Goal: Task Accomplishment & Management: Complete application form

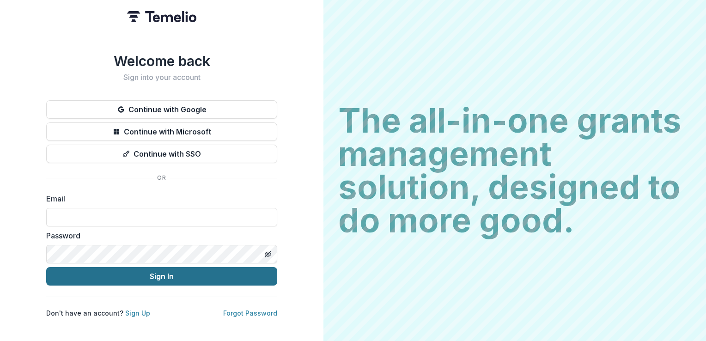
type input "**********"
click at [158, 273] on button "Sign In" at bounding box center [161, 276] width 231 height 18
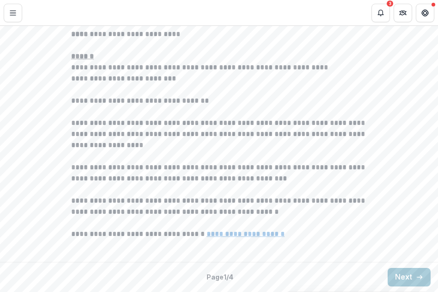
scroll to position [336, 0]
click at [409, 280] on button "Next" at bounding box center [409, 277] width 43 height 18
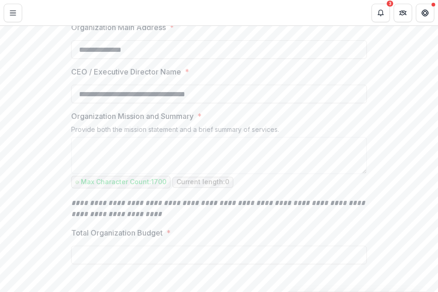
scroll to position [290, 0]
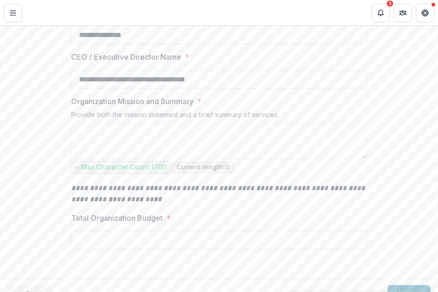
click at [72, 107] on p "Organization Mission and Summary" at bounding box center [132, 101] width 122 height 11
click at [72, 159] on textarea "Organization Mission and Summary *" at bounding box center [219, 140] width 296 height 37
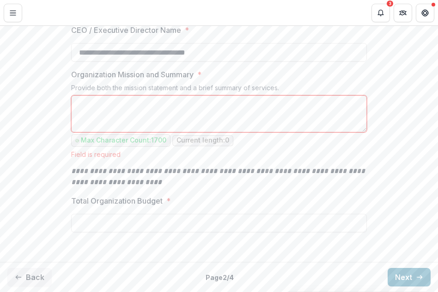
scroll to position [402, 0]
click at [416, 280] on icon "button" at bounding box center [419, 276] width 7 height 7
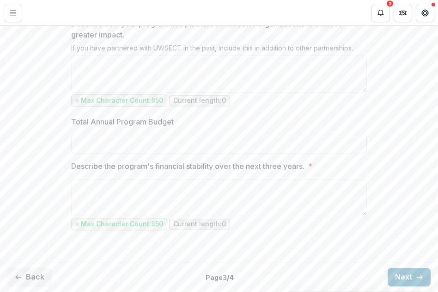
scroll to position [1040, 0]
click at [401, 274] on button "Next" at bounding box center [409, 277] width 43 height 18
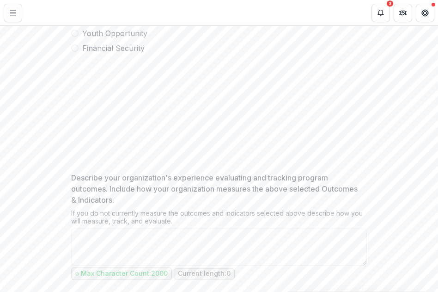
scroll to position [448, 0]
